Goal: Task Accomplishment & Management: Manage account settings

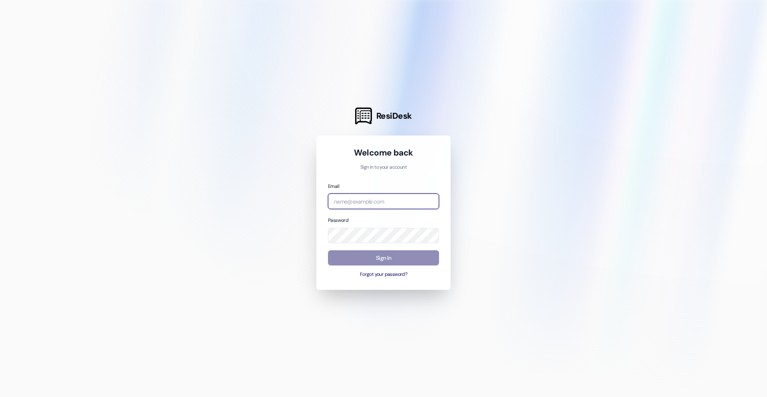
type input "[EMAIL_ADDRESS][PERSON_NAME][DOMAIN_NAME]"
click at [368, 259] on button "Sign In" at bounding box center [383, 258] width 111 height 16
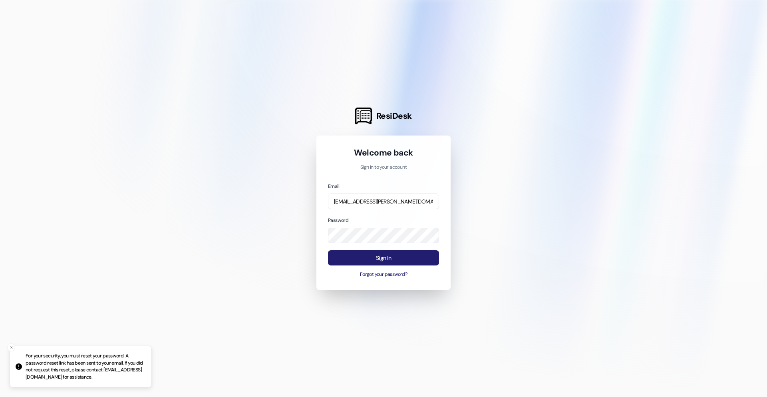
click at [370, 260] on button "Sign In" at bounding box center [383, 258] width 111 height 16
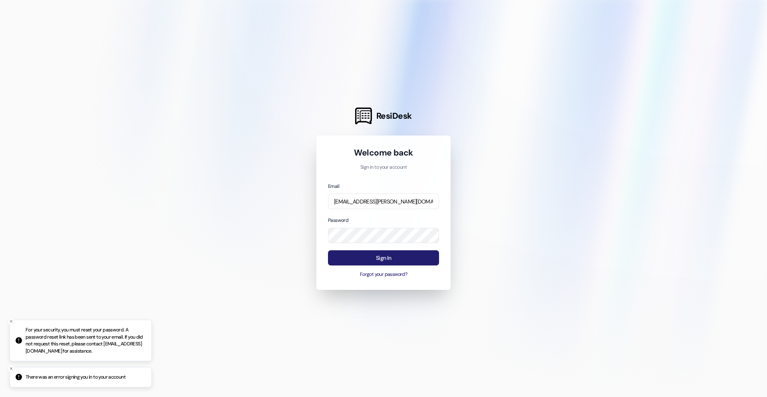
click at [392, 259] on button "Sign In" at bounding box center [383, 258] width 111 height 16
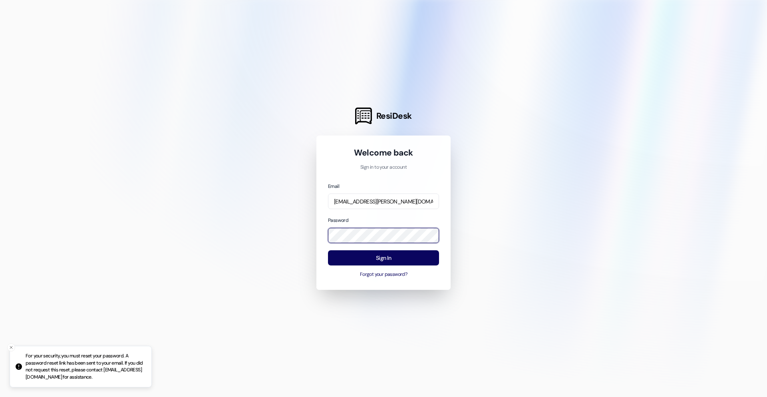
click at [306, 227] on div "ResiDesk Welcome back Sign in to your account Email [EMAIL_ADDRESS][PERSON_NAME…" at bounding box center [383, 198] width 767 height 397
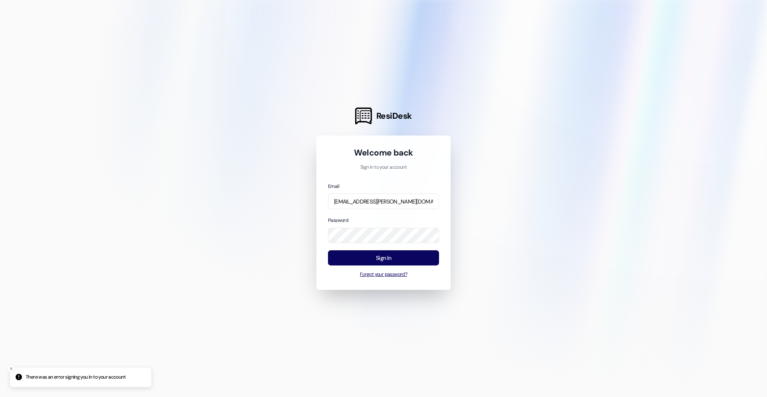
click at [369, 275] on button "Forgot your password?" at bounding box center [383, 274] width 111 height 7
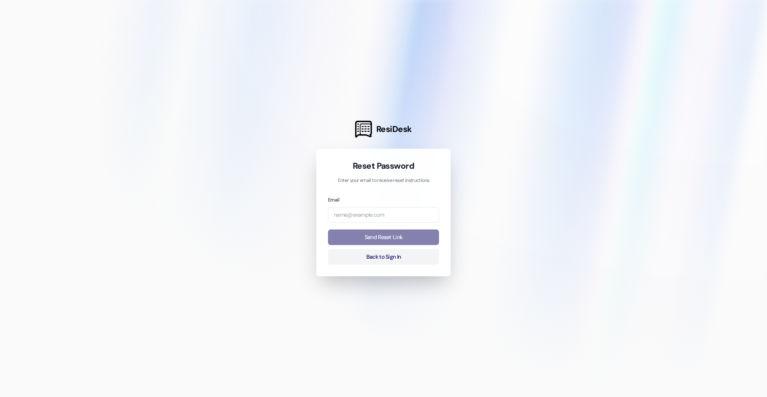
click at [367, 223] on form "Email Send Reset Link Back to Sign In" at bounding box center [383, 229] width 111 height 69
click at [371, 217] on input "email" at bounding box center [383, 215] width 111 height 16
click at [377, 233] on button "Send Reset Link" at bounding box center [383, 237] width 111 height 16
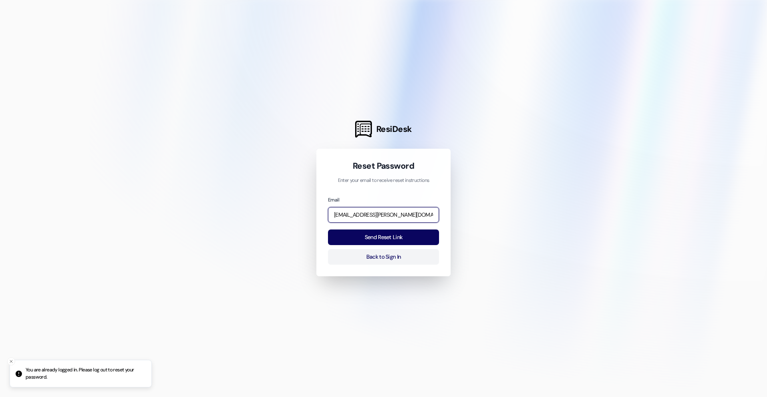
click at [343, 215] on input "[EMAIL_ADDRESS][PERSON_NAME][DOMAIN_NAME]" at bounding box center [383, 215] width 111 height 16
type input "[EMAIL_ADDRESS][PERSON_NAME][DOMAIN_NAME]"
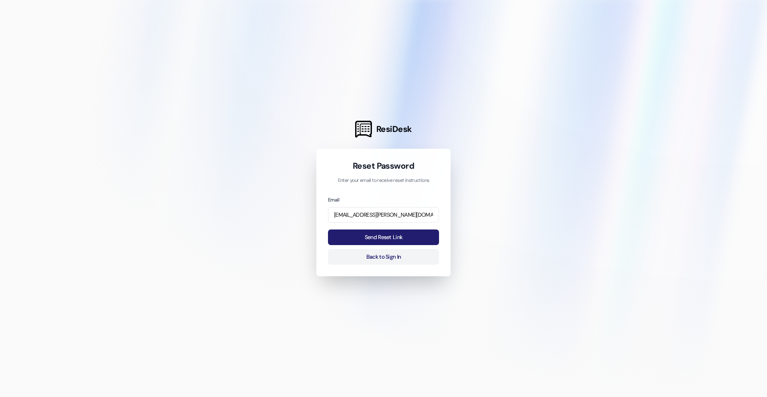
click at [371, 235] on button "Send Reset Link" at bounding box center [383, 237] width 111 height 16
click at [373, 241] on button "Send Reset Link" at bounding box center [383, 237] width 111 height 16
